Goal: Use online tool/utility: Utilize a website feature to perform a specific function

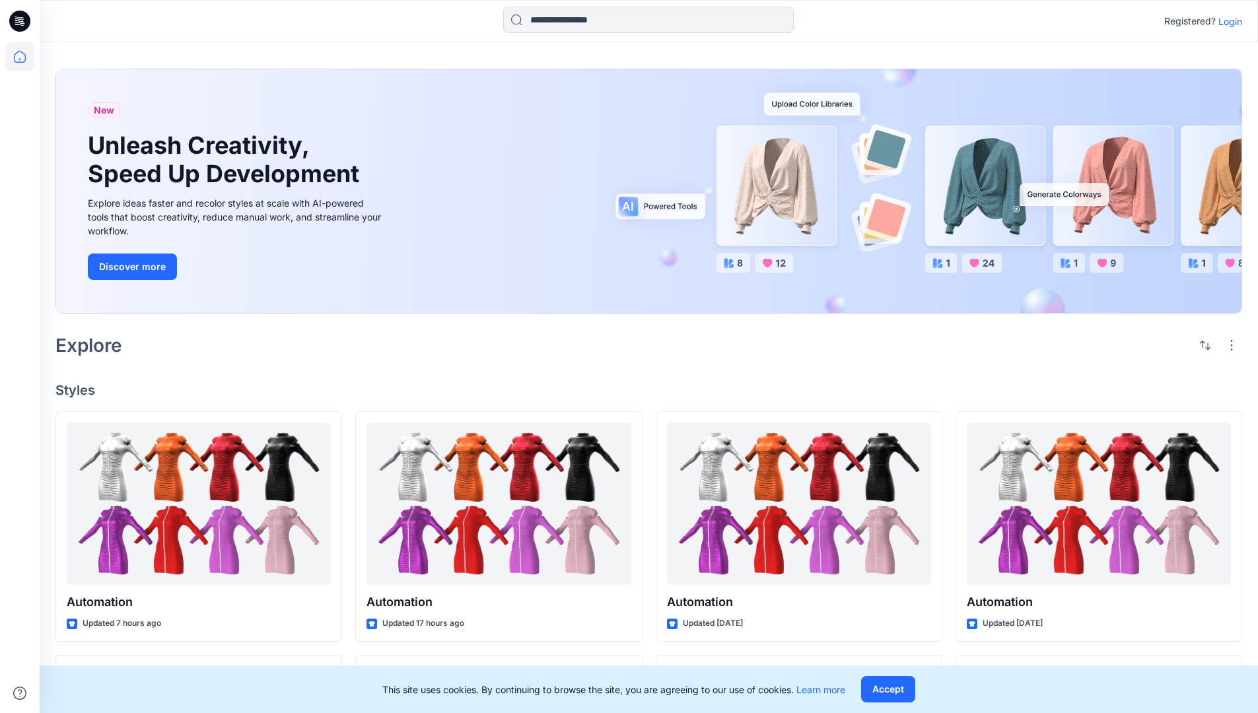
click at [1226, 21] on p "Login" at bounding box center [1230, 22] width 24 height 14
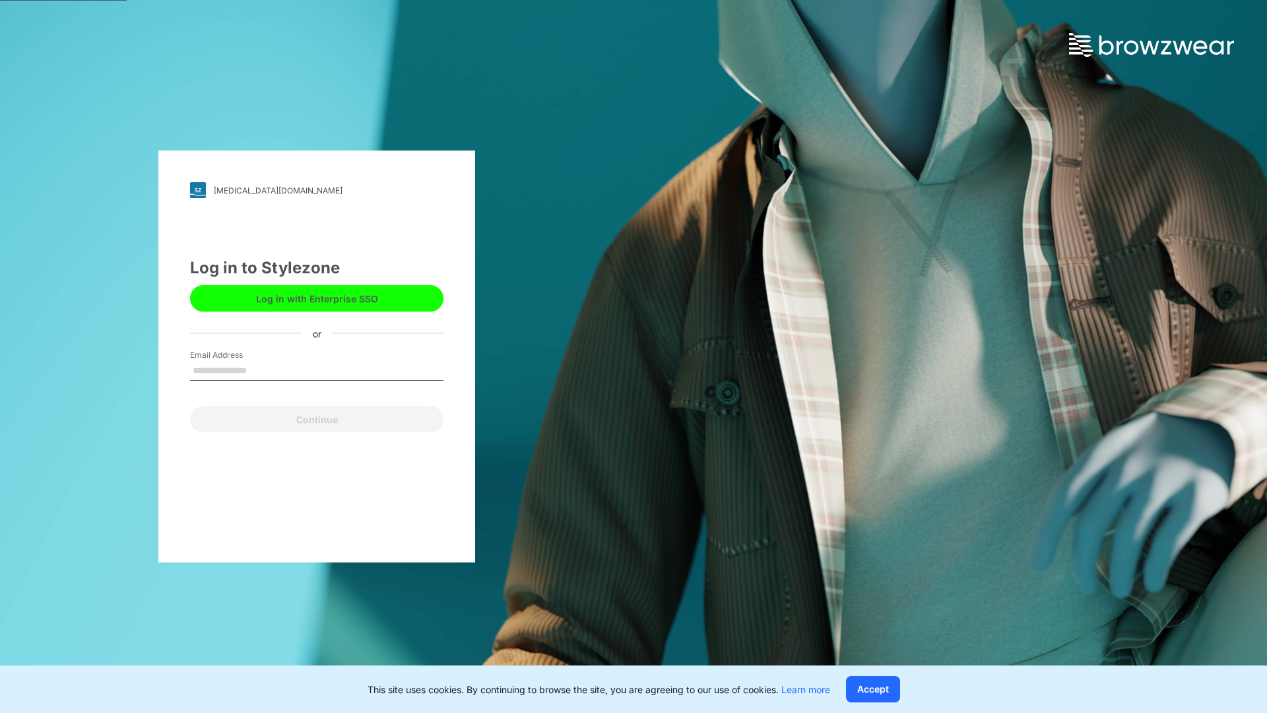
click at [261, 370] on input "Email Address" at bounding box center [316, 371] width 253 height 20
type input "**********"
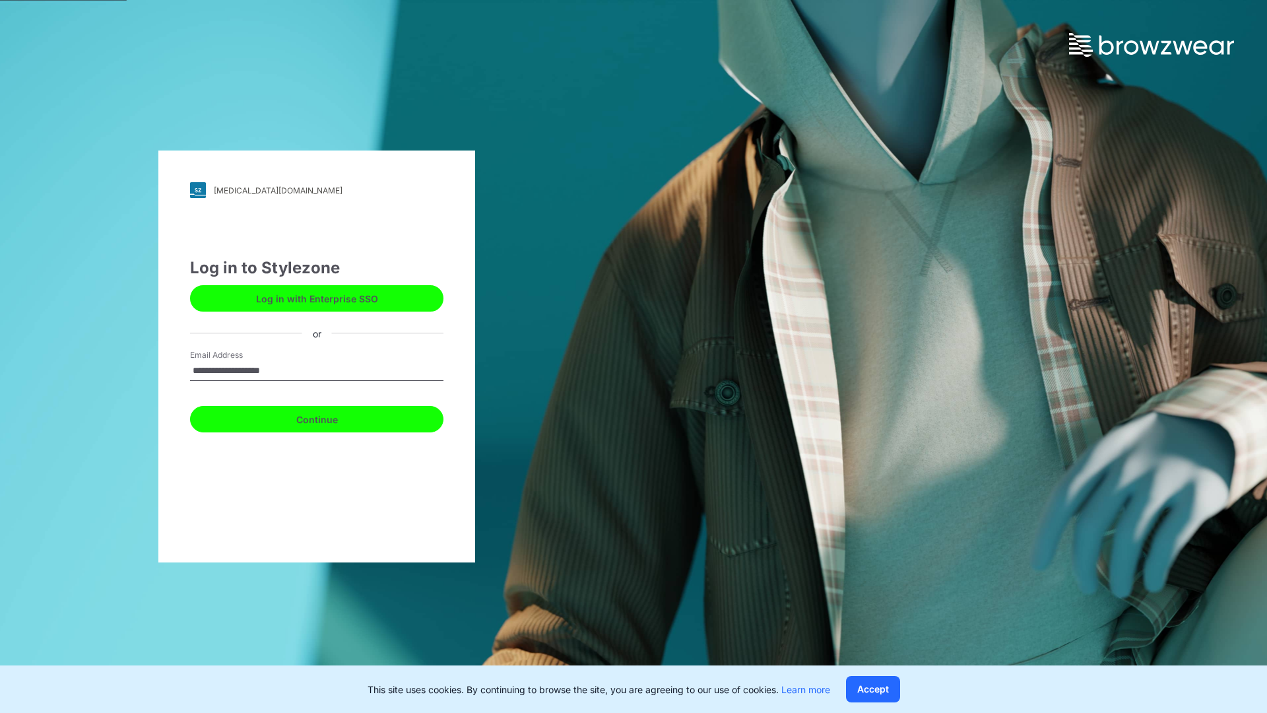
click at [331, 417] on button "Continue" at bounding box center [316, 419] width 253 height 26
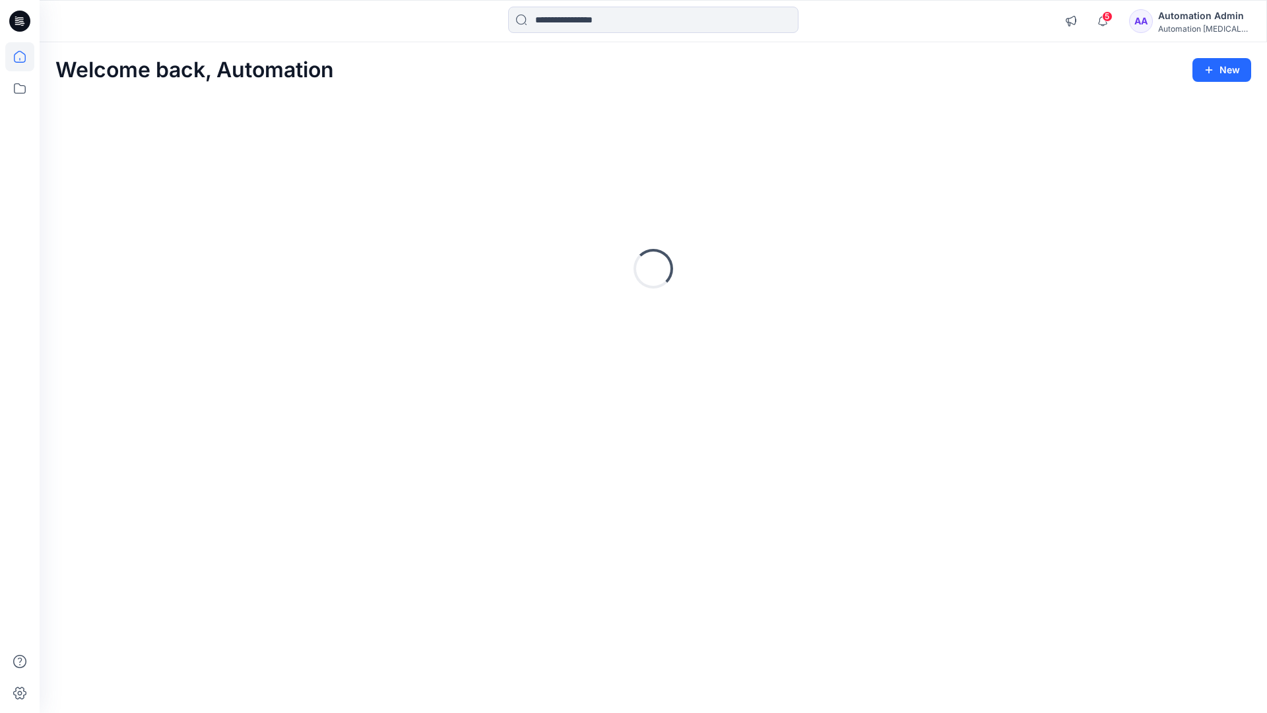
click at [25, 57] on icon at bounding box center [20, 57] width 12 height 12
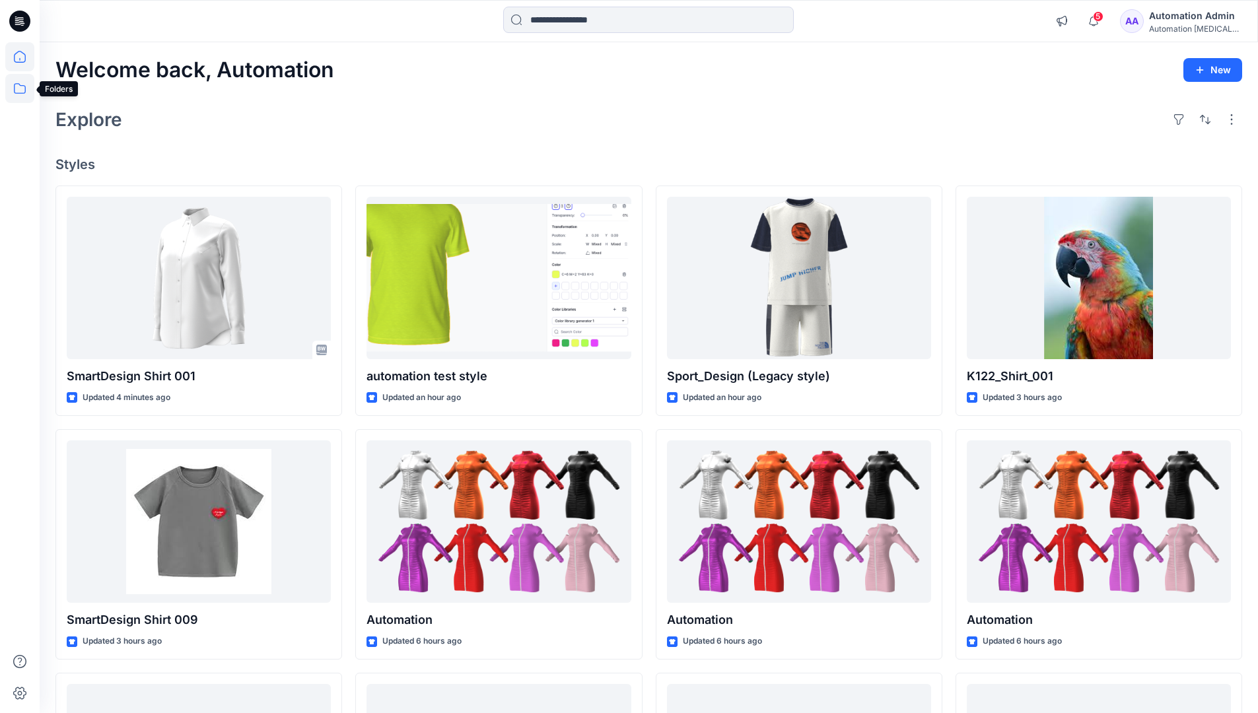
click at [24, 88] on icon at bounding box center [19, 88] width 29 height 29
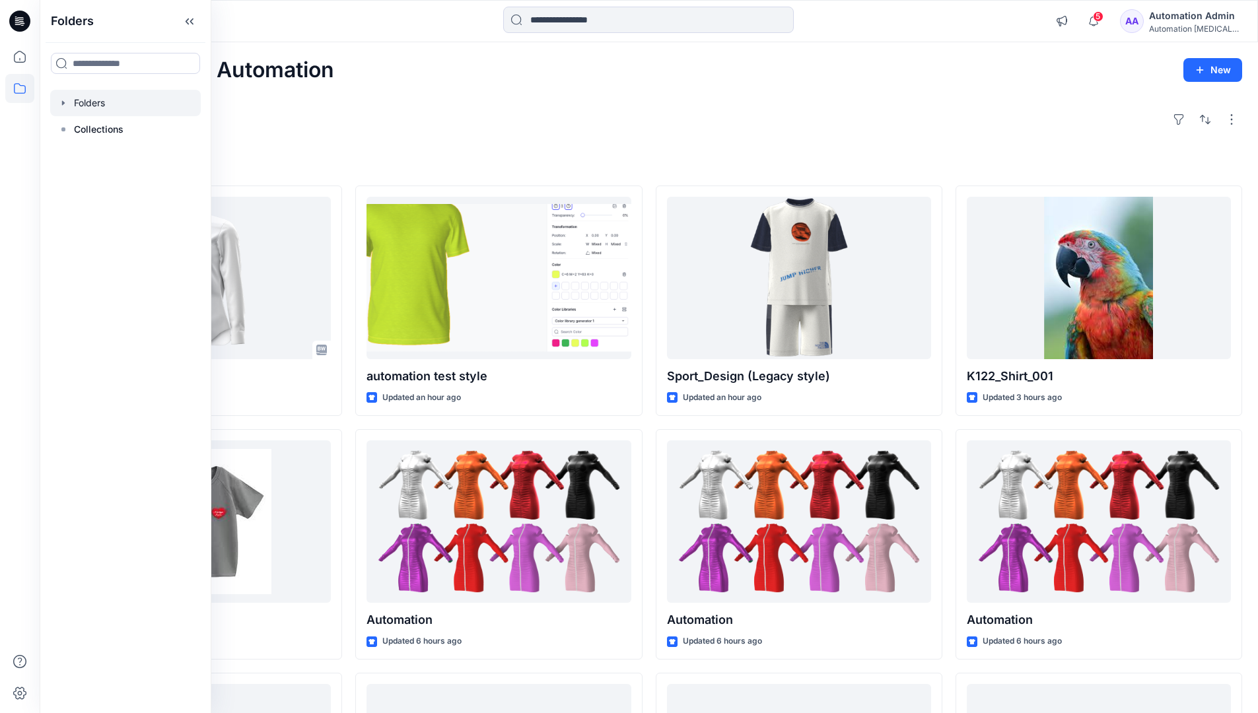
click at [92, 98] on div at bounding box center [125, 103] width 151 height 26
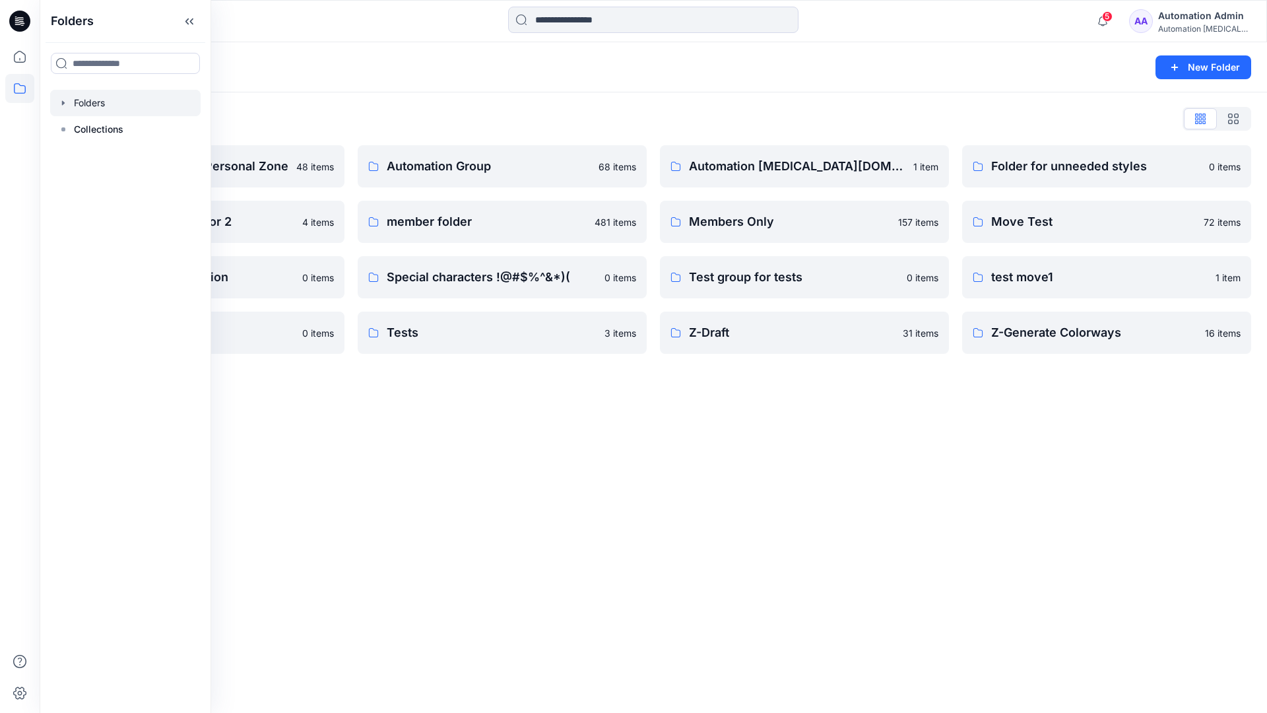
click at [667, 493] on div "Folders New Folder Folders List Automation Admin's Personal Zone 48 items Group…" at bounding box center [654, 377] width 1228 height 671
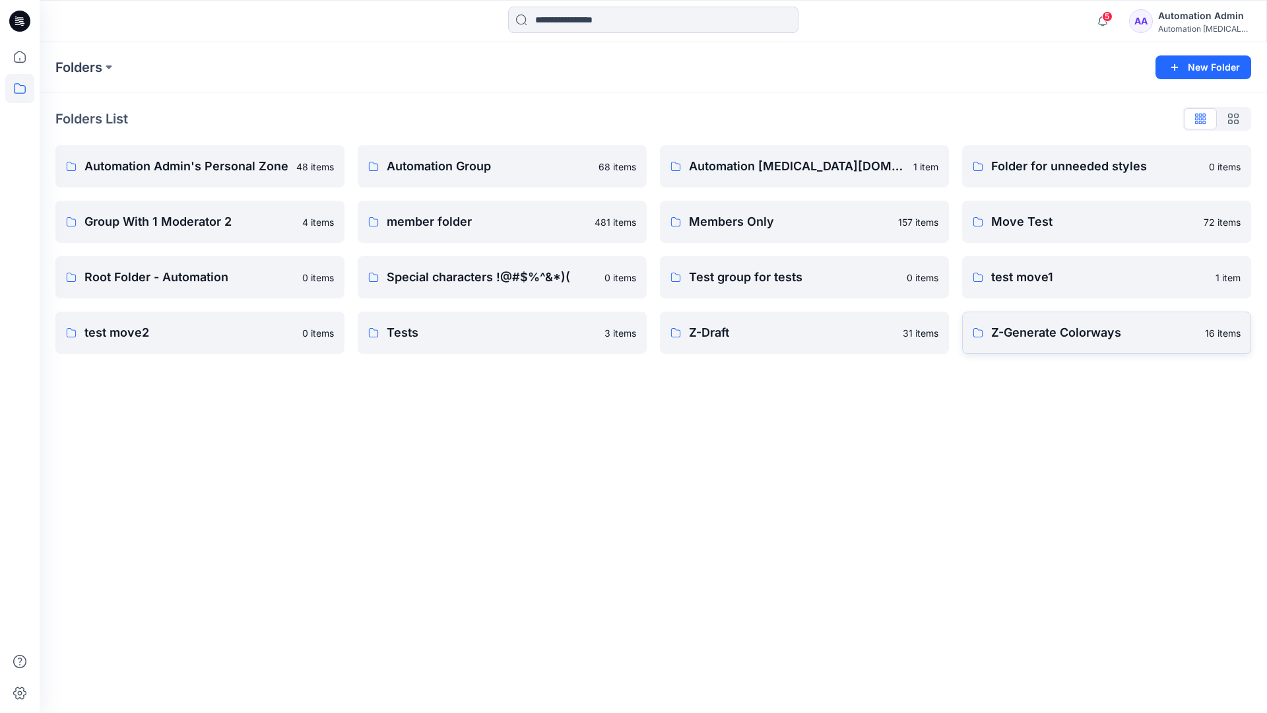
click at [1057, 341] on p "Z-Generate Colorways" at bounding box center [1094, 332] width 206 height 18
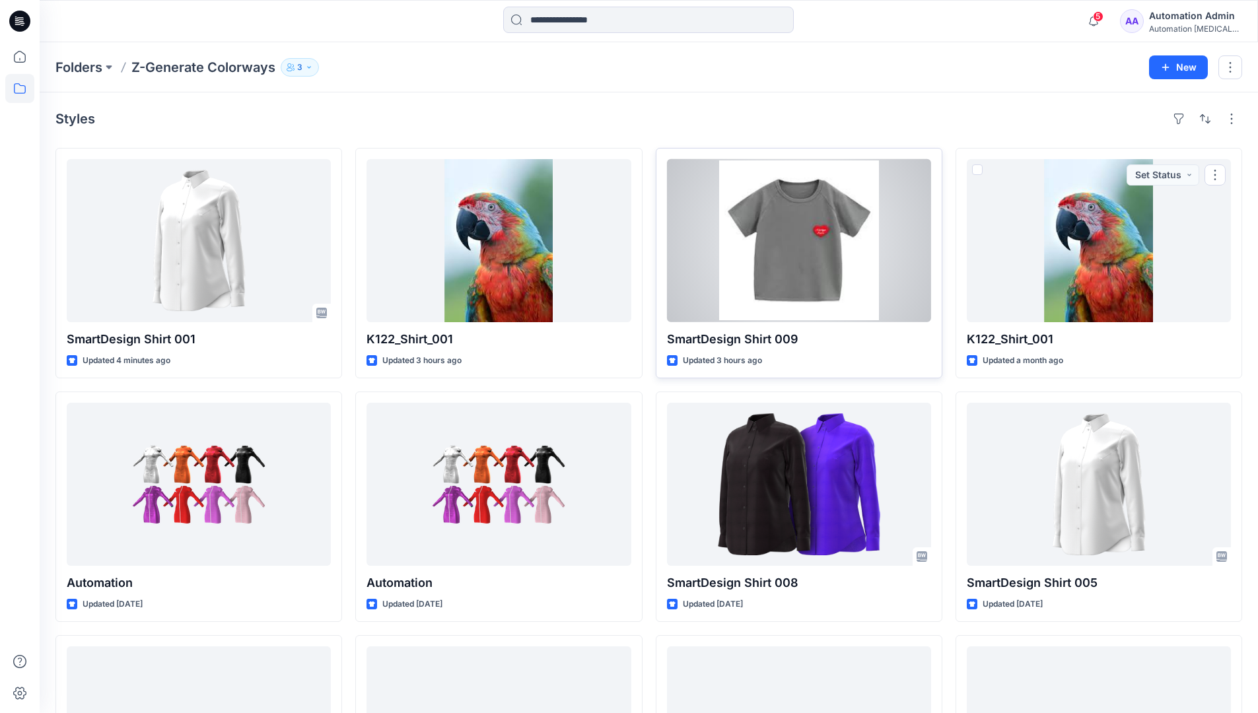
click at [679, 170] on span at bounding box center [677, 169] width 11 height 11
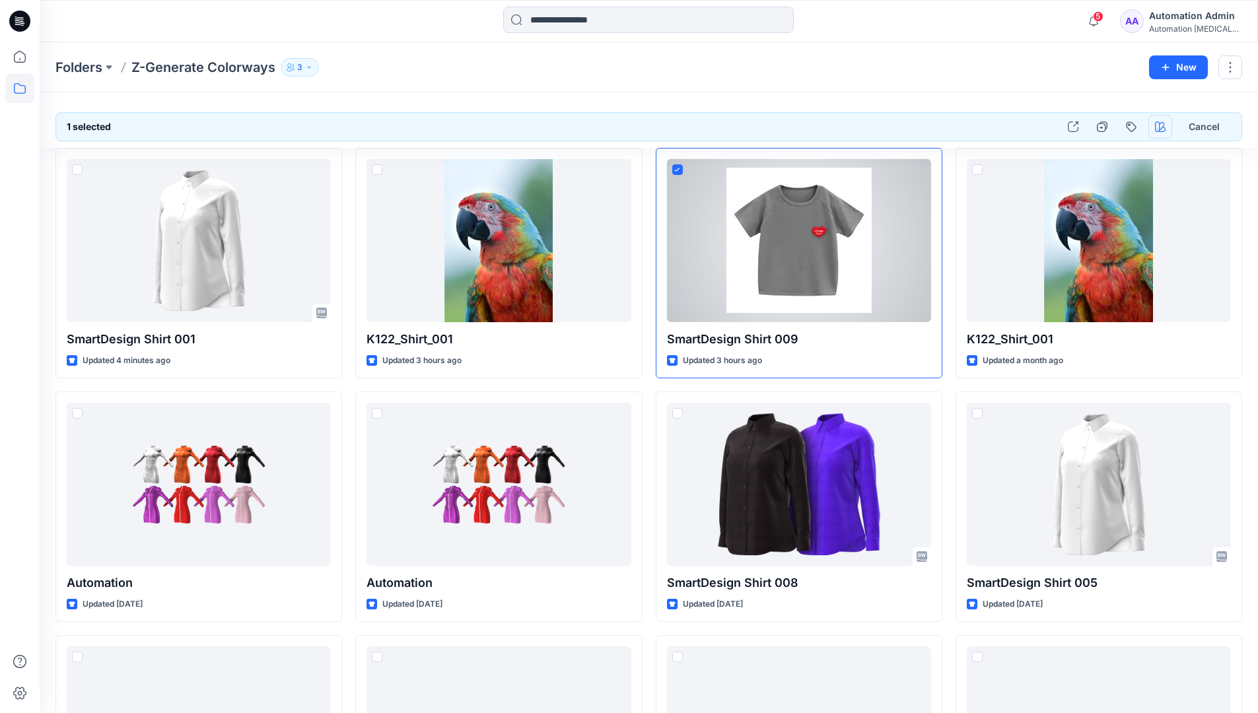
click at [1162, 126] on icon "button" at bounding box center [1160, 126] width 11 height 11
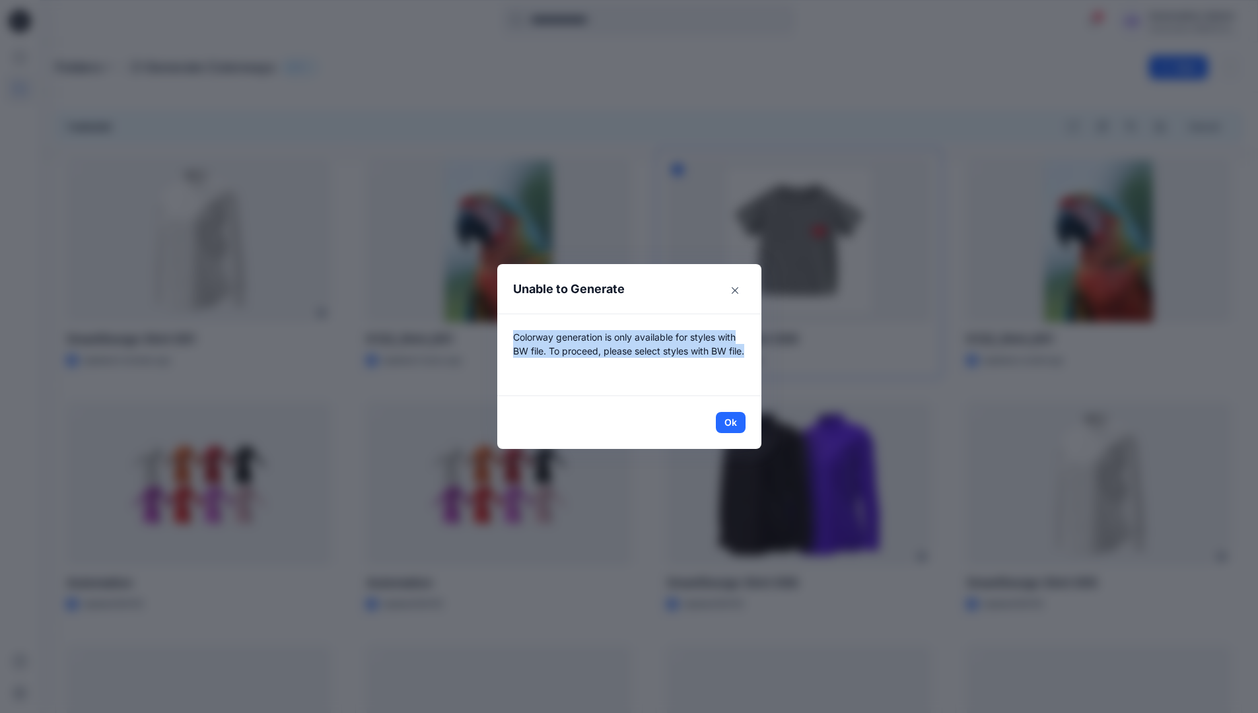
drag, startPoint x: 1162, startPoint y: 126, endPoint x: 735, endPoint y: 364, distance: 488.5
click at [735, 364] on p "Colorway generation is only available for styles with BW file. To proceed, plea…" at bounding box center [629, 355] width 232 height 50
click at [741, 422] on button "Ok" at bounding box center [731, 422] width 30 height 21
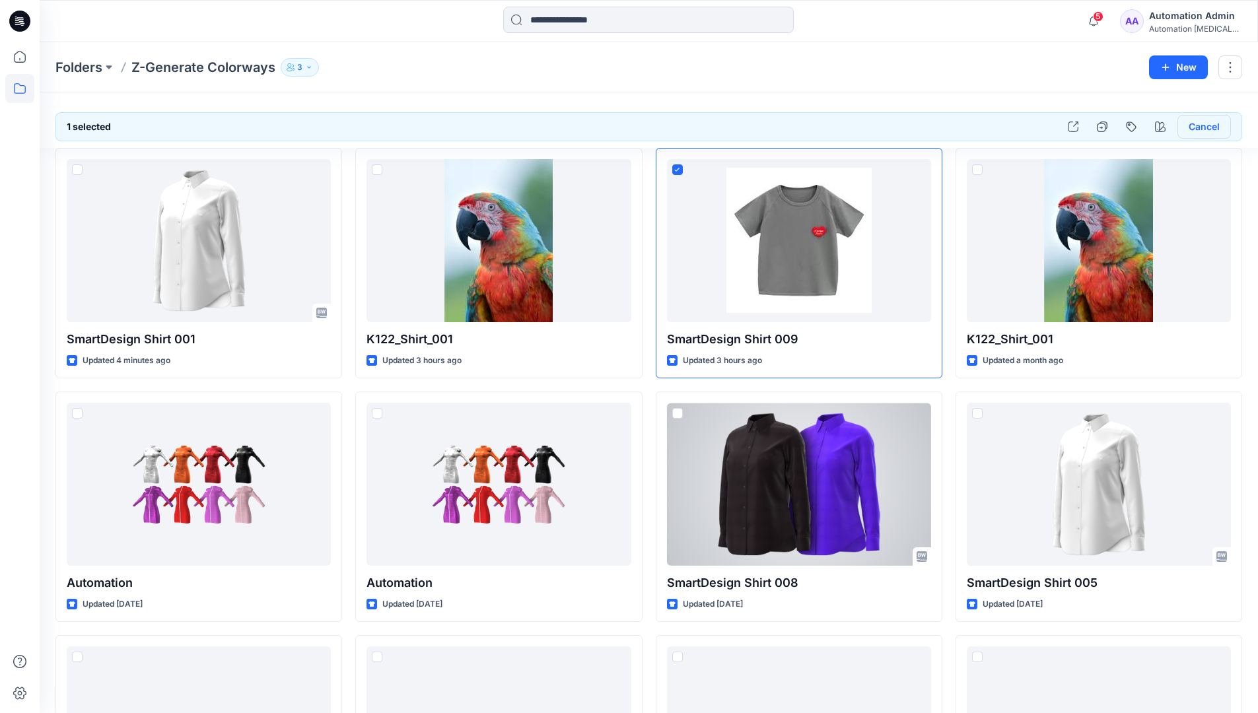
click at [1201, 130] on button "Cancel" at bounding box center [1203, 127] width 53 height 24
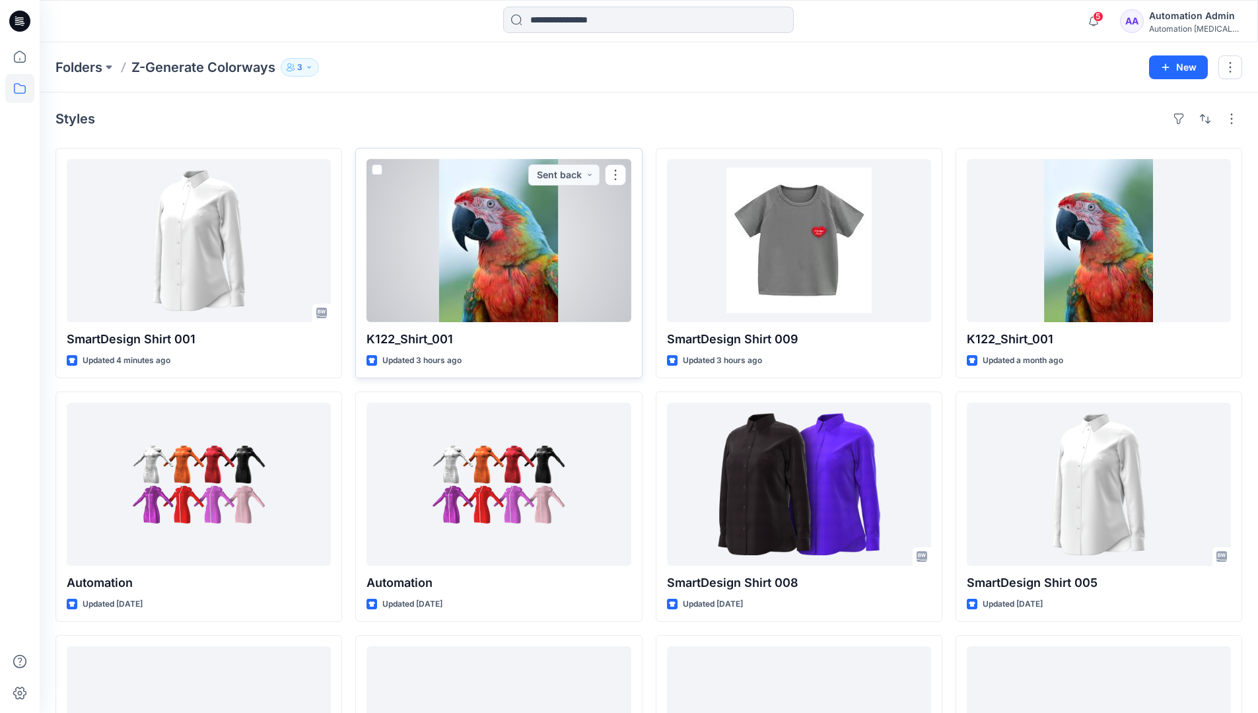
click at [377, 170] on span at bounding box center [377, 169] width 11 height 11
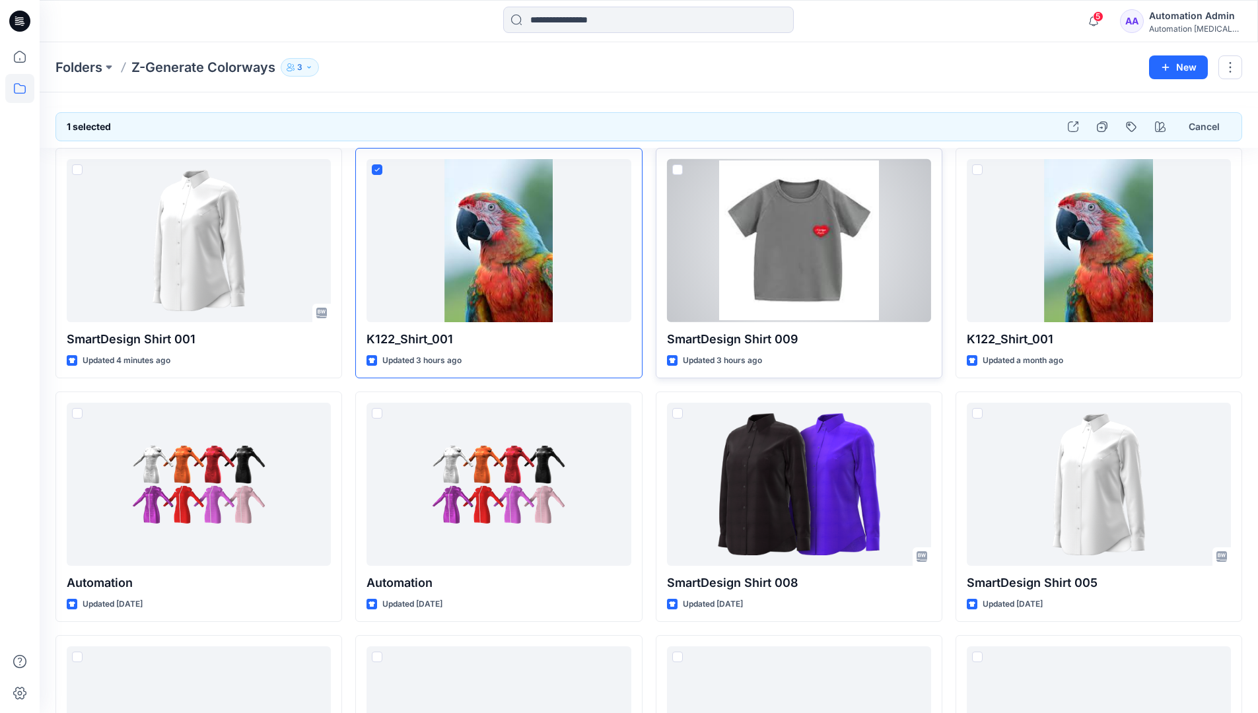
click at [679, 171] on span at bounding box center [677, 169] width 11 height 11
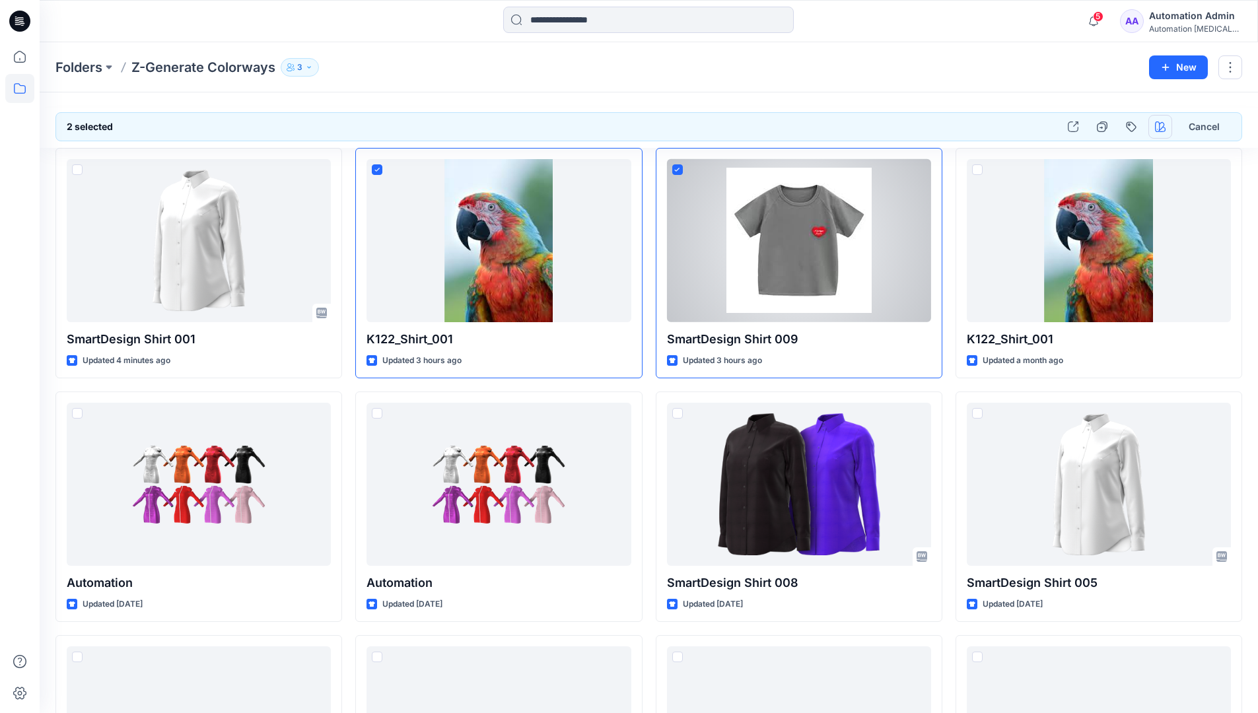
click at [1157, 125] on icon "button" at bounding box center [1160, 126] width 11 height 11
